Goal: Task Accomplishment & Management: Use online tool/utility

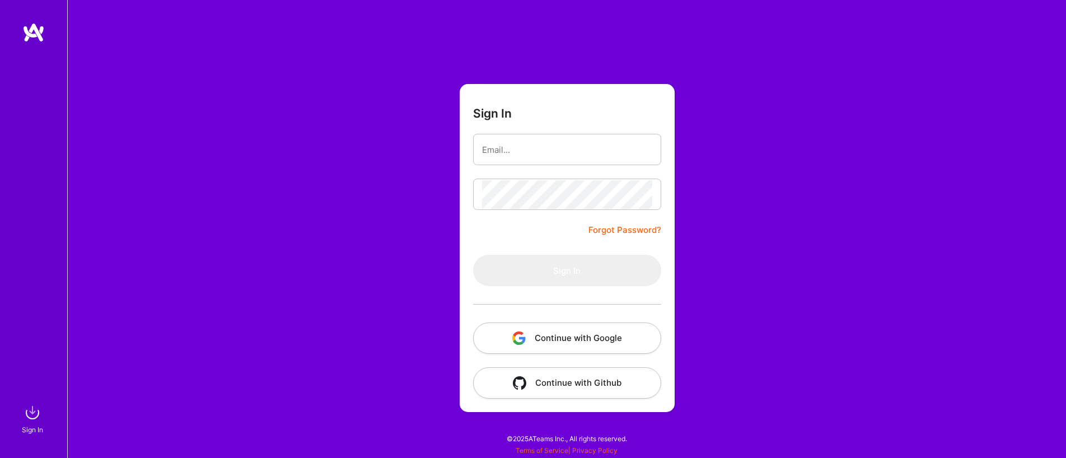
click at [566, 340] on button "Continue with Google" at bounding box center [567, 337] width 188 height 31
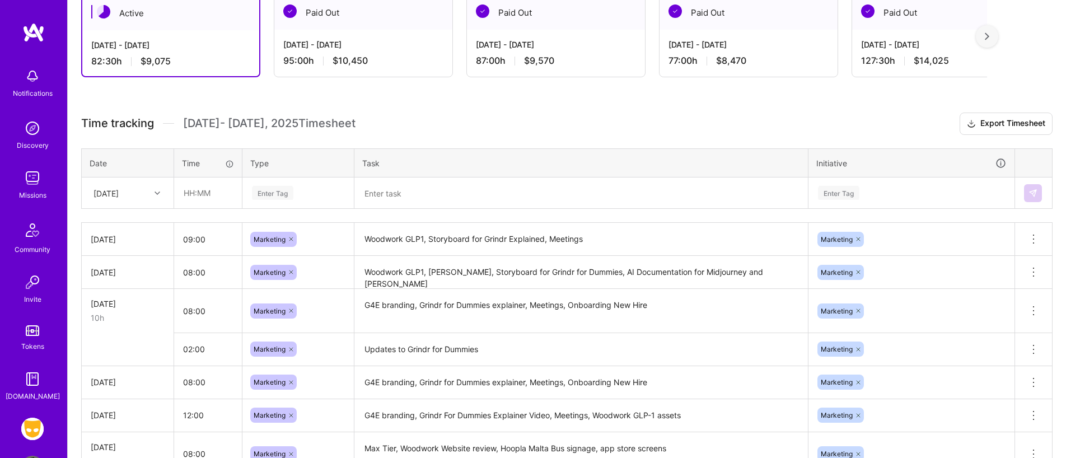
scroll to position [212, 0]
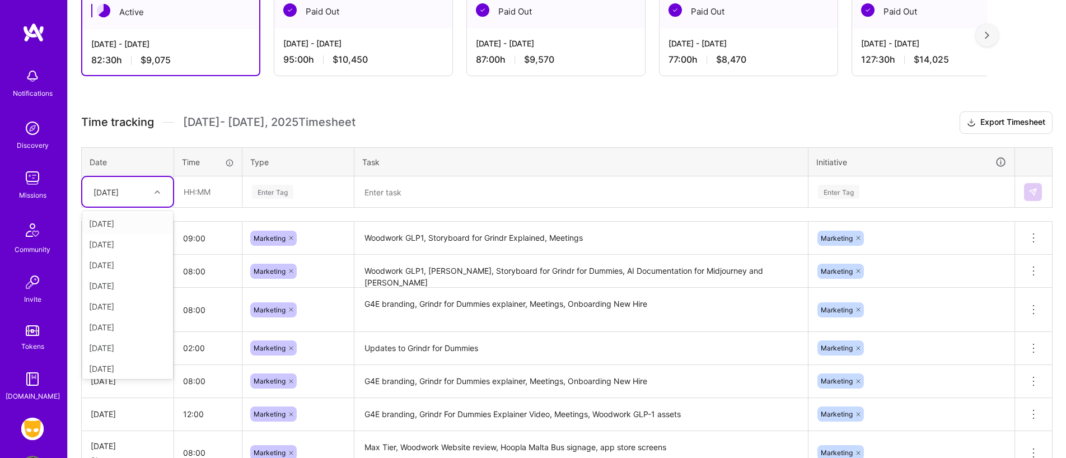
click at [148, 191] on div "[DATE]" at bounding box center [119, 191] width 62 height 18
click at [147, 193] on div "[DATE]" at bounding box center [119, 191] width 62 height 18
click at [205, 191] on input "text" at bounding box center [208, 192] width 67 height 30
type input "08:00"
click at [293, 195] on div "Enter Tag" at bounding box center [272, 191] width 41 height 17
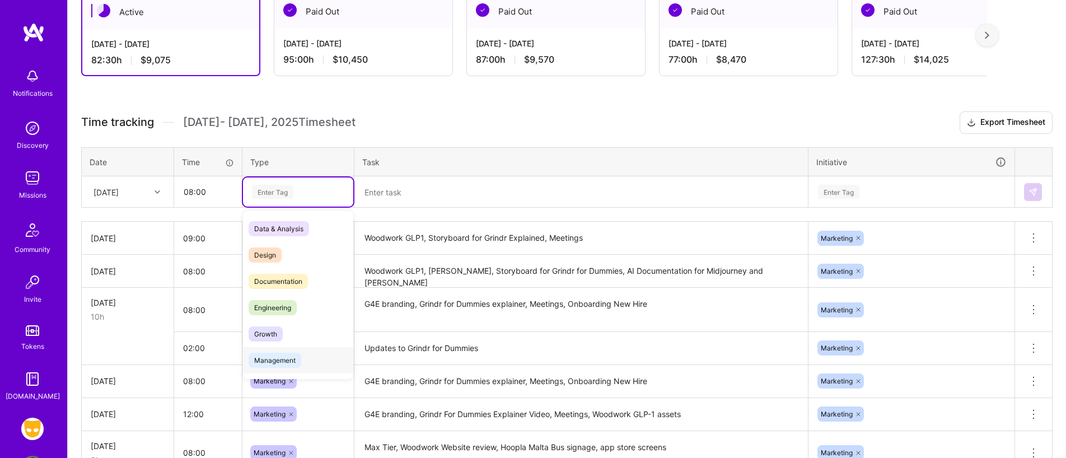
scroll to position [12, 0]
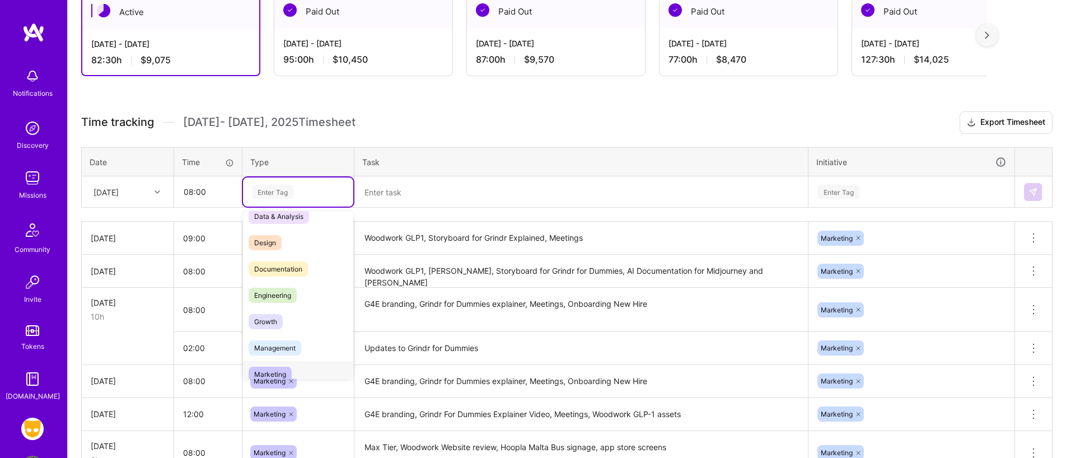
click at [306, 364] on div "Marketing" at bounding box center [298, 374] width 110 height 26
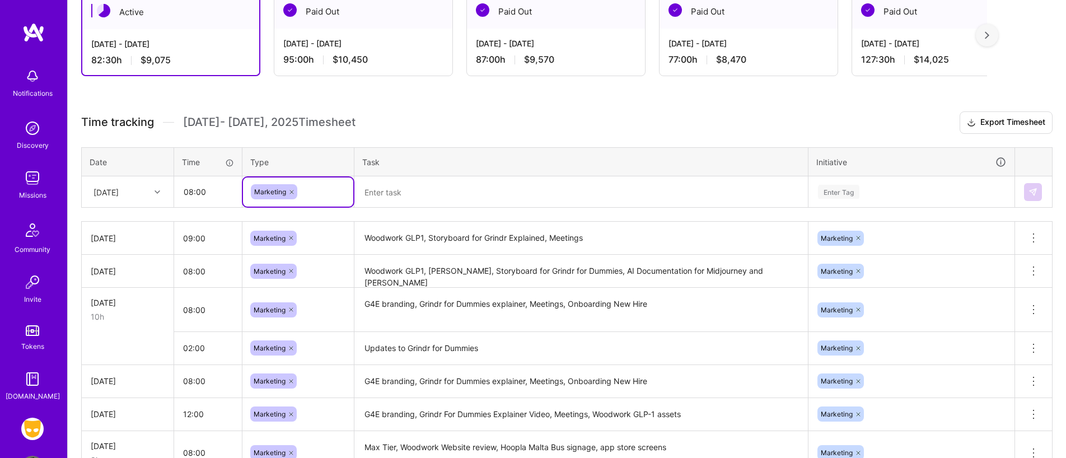
click at [394, 186] on textarea at bounding box center [580, 191] width 451 height 29
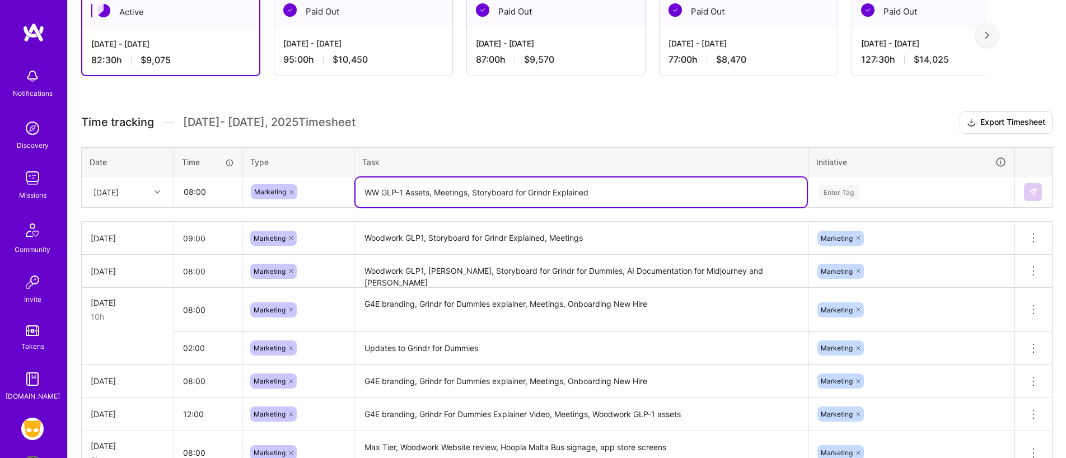
type textarea "WW GLP-1 Assets, Meetings, Storyboard for Grindr Explained"
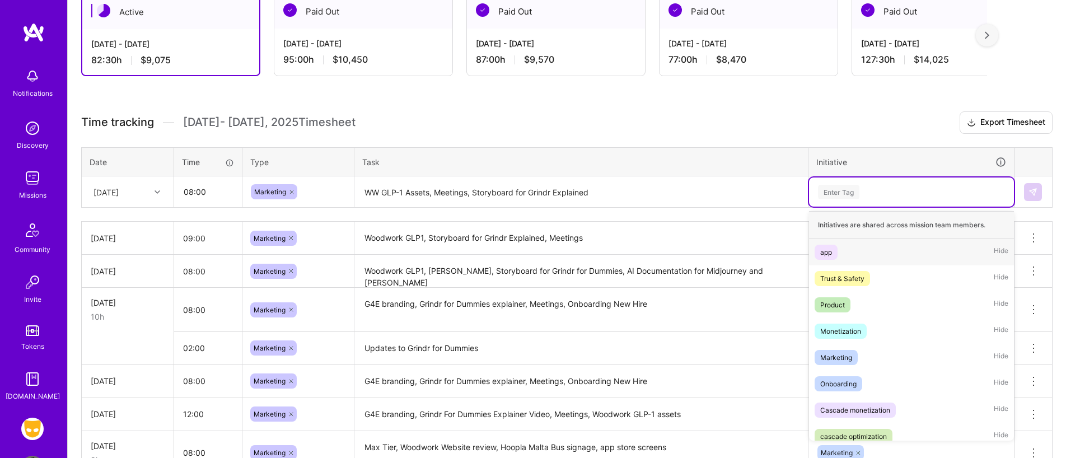
click at [873, 181] on div "Enter Tag" at bounding box center [911, 191] width 205 height 29
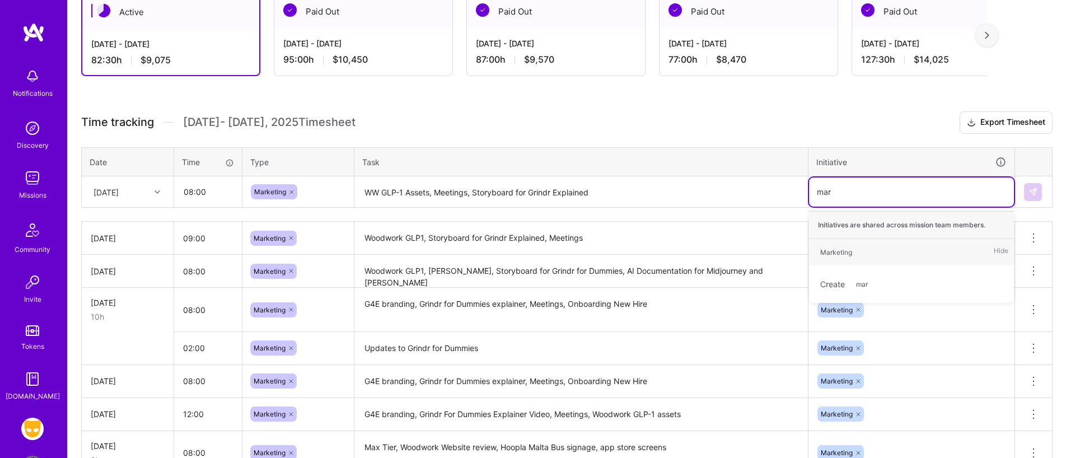
type input "mark"
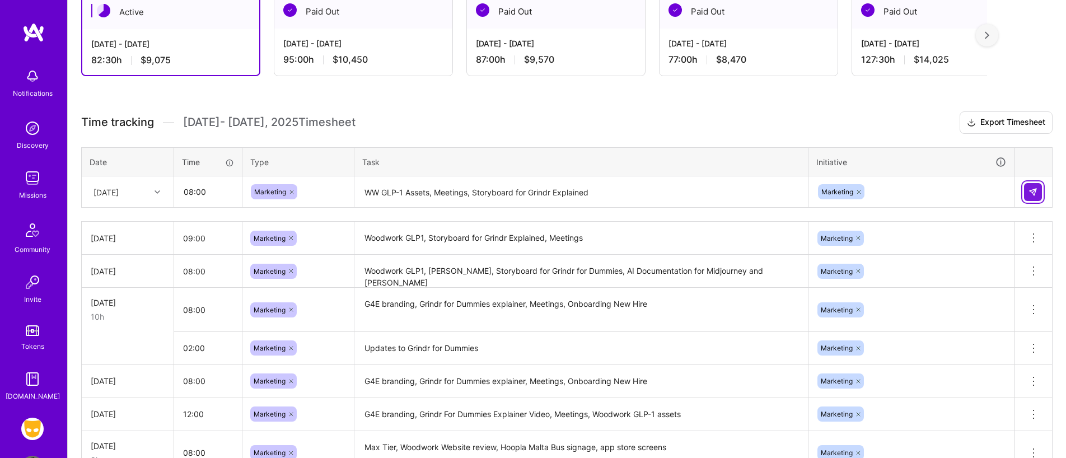
click at [1024, 186] on button at bounding box center [1033, 192] width 18 height 18
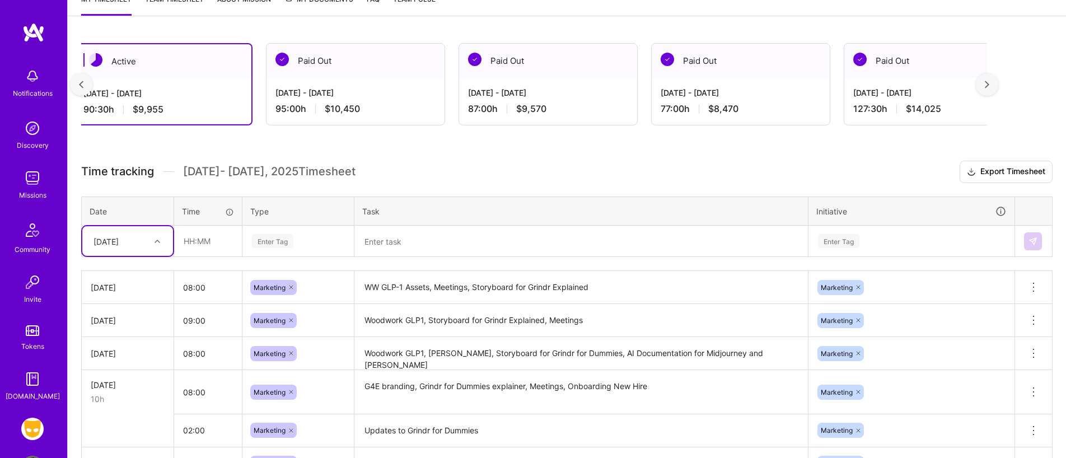
scroll to position [0, 0]
